Goal: Task Accomplishment & Management: Use online tool/utility

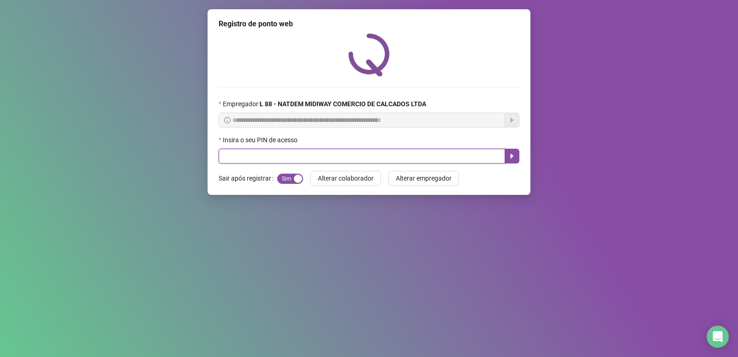
click at [308, 162] on input "text" at bounding box center [362, 156] width 287 height 15
type input "*****"
click at [509, 154] on button "button" at bounding box center [512, 156] width 15 height 15
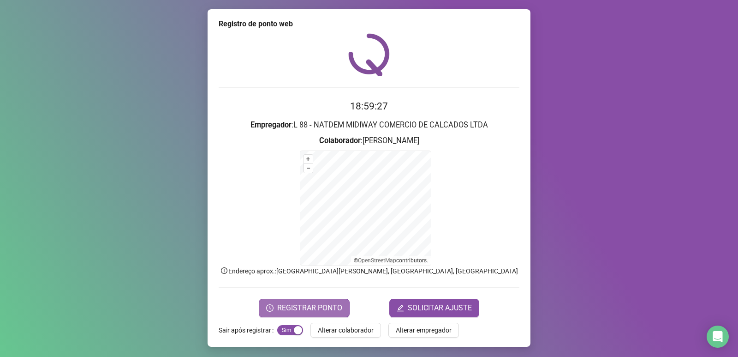
click at [314, 309] on span "REGISTRAR PONTO" at bounding box center [309, 307] width 65 height 11
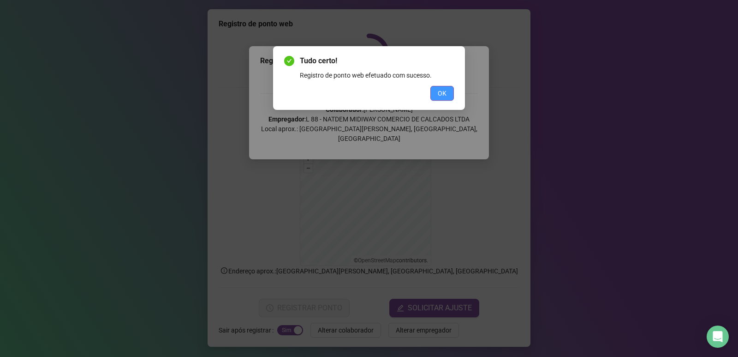
click at [449, 90] on button "OK" at bounding box center [443, 93] width 24 height 15
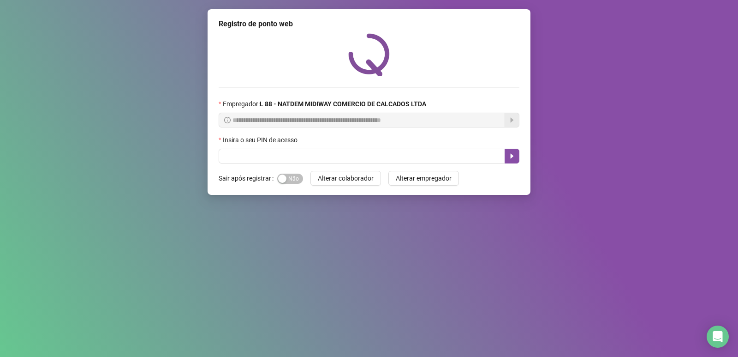
drag, startPoint x: 296, startPoint y: 177, endPoint x: 292, endPoint y: 165, distance: 12.7
click at [295, 176] on span "Sim Não" at bounding box center [290, 179] width 26 height 10
click at [290, 160] on input "text" at bounding box center [362, 156] width 287 height 15
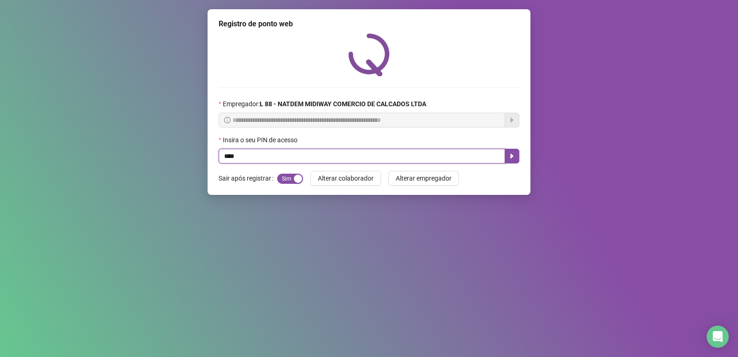
type input "*****"
click at [512, 156] on icon "caret-right" at bounding box center [512, 156] width 3 height 5
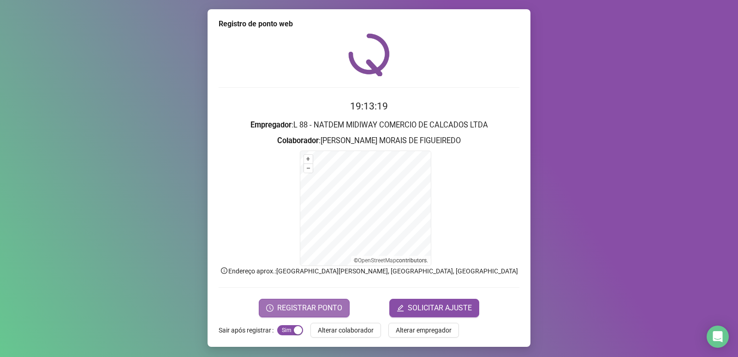
click at [327, 310] on span "REGISTRAR PONTO" at bounding box center [309, 307] width 65 height 11
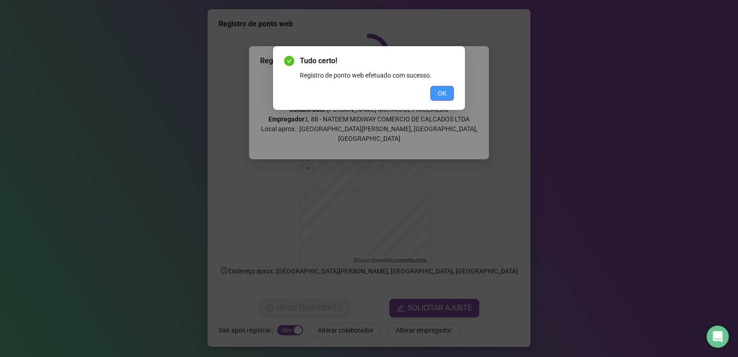
click at [443, 91] on span "OK" at bounding box center [442, 93] width 9 height 10
